Goal: Task Accomplishment & Management: Use online tool/utility

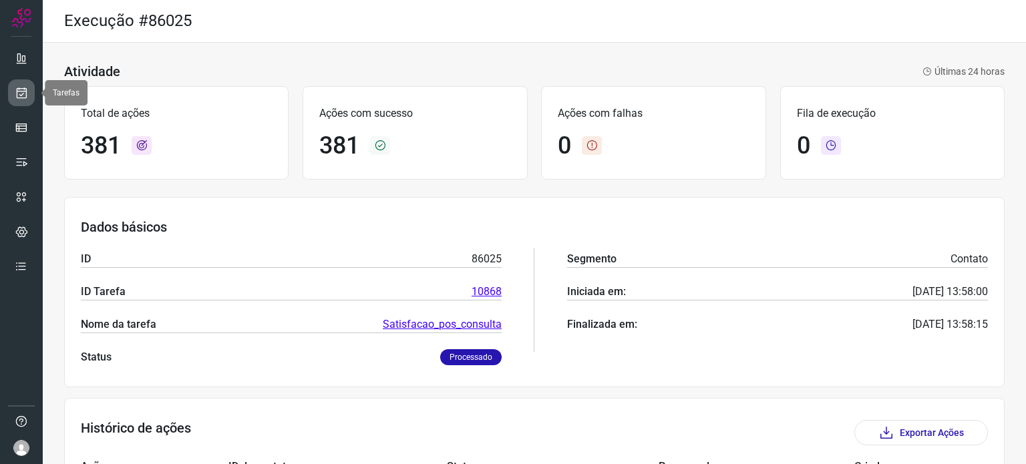
click at [21, 87] on icon at bounding box center [22, 92] width 14 height 13
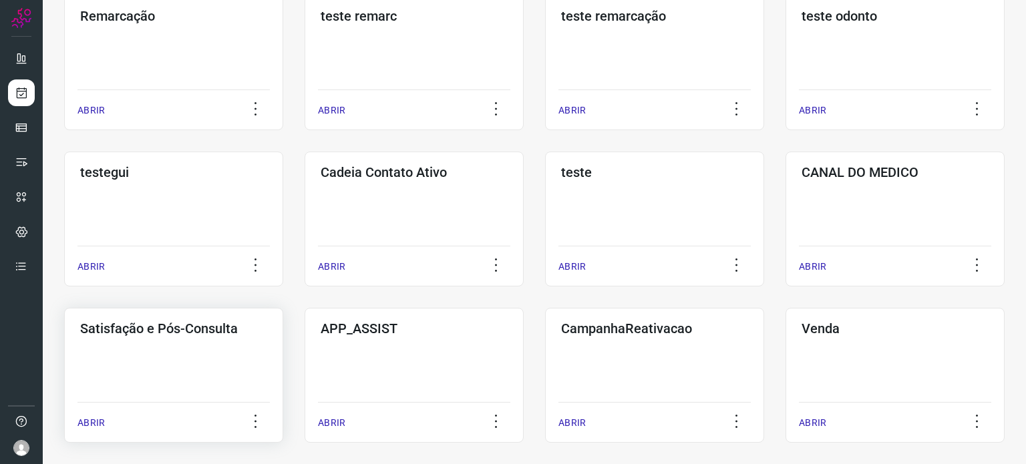
click at [195, 347] on div "Satisfação e Pós-Consulta ABRIR" at bounding box center [173, 375] width 219 height 135
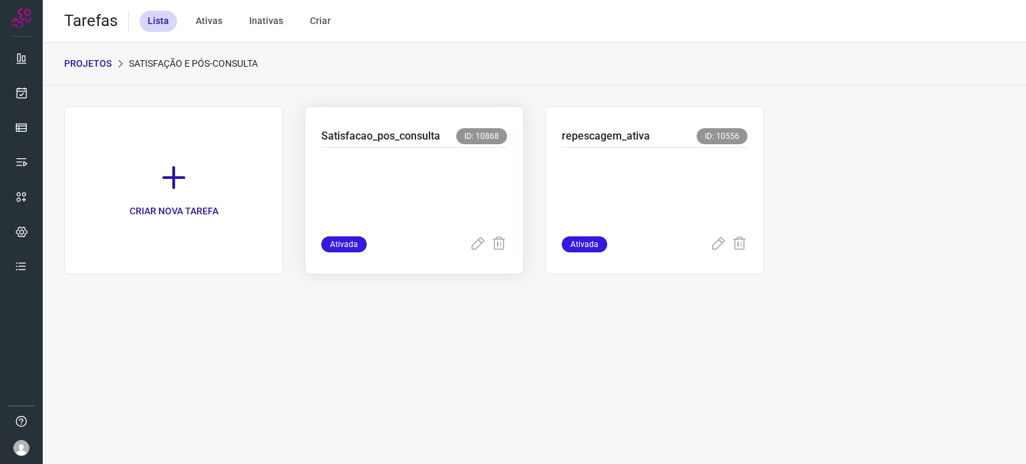
click at [435, 160] on p at bounding box center [414, 189] width 186 height 67
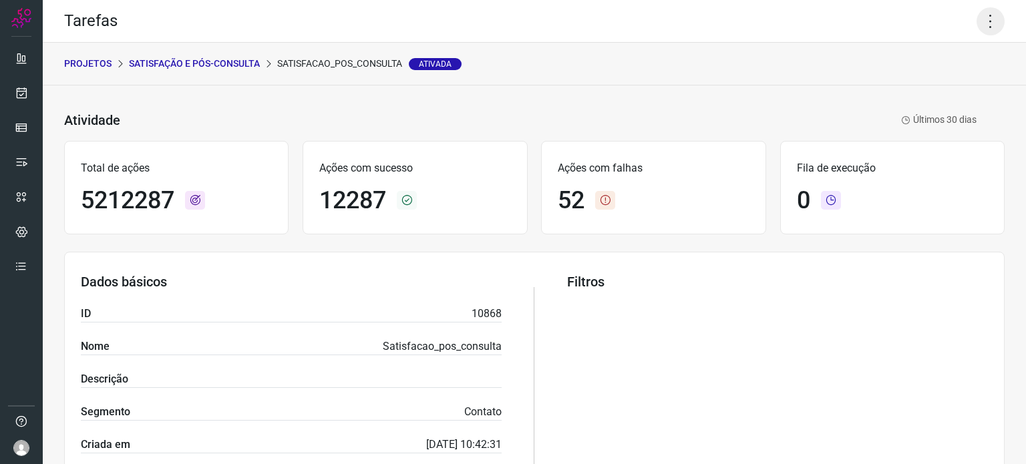
click at [977, 12] on icon at bounding box center [991, 21] width 28 height 28
click at [935, 88] on li "Executar" at bounding box center [934, 87] width 122 height 21
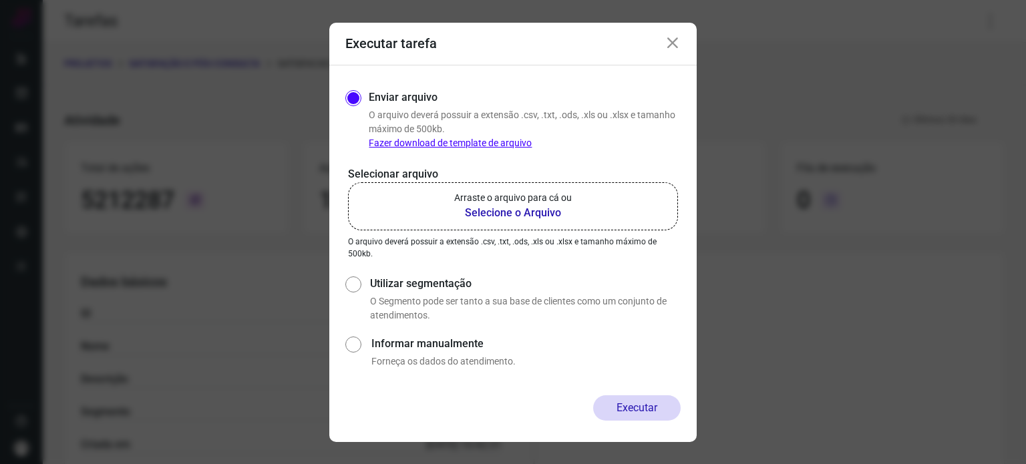
click at [537, 197] on p "Arraste o arquivo para cá ou" at bounding box center [513, 198] width 118 height 14
click at [0, 0] on input "Arraste o arquivo para cá ou Selecione o Arquivo" at bounding box center [0, 0] width 0 height 0
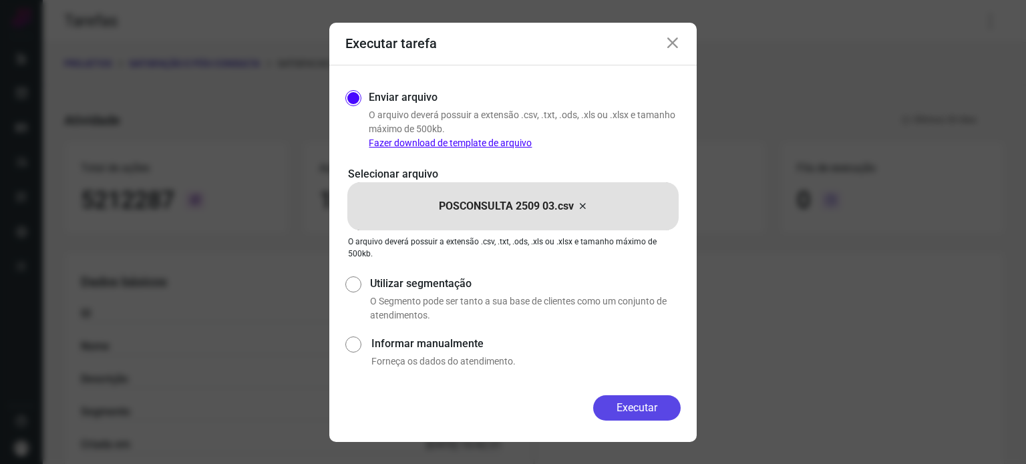
click at [626, 411] on button "Executar" at bounding box center [637, 408] width 88 height 25
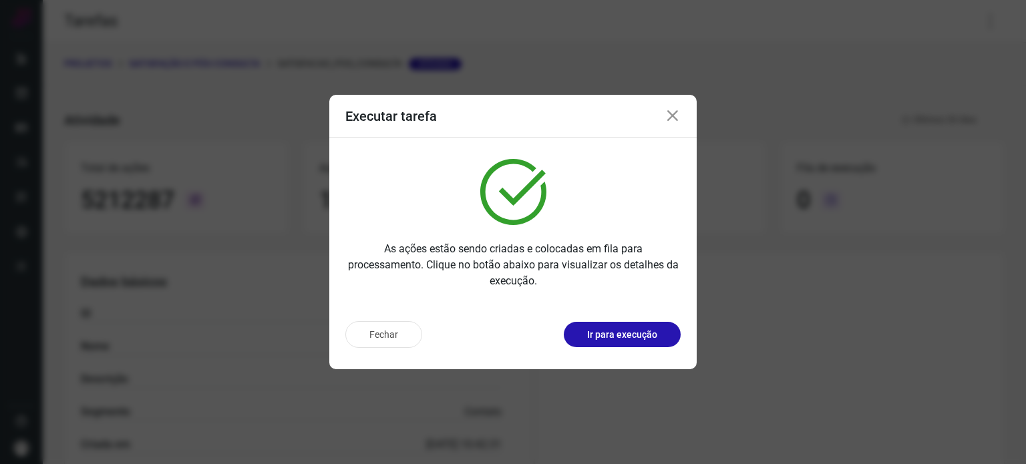
click at [633, 343] on button "Ir para execução" at bounding box center [622, 334] width 117 height 25
